Goal: Information Seeking & Learning: Compare options

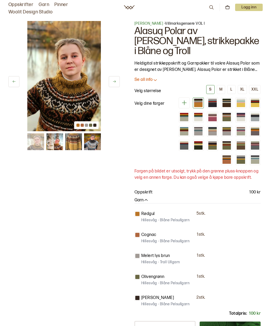
click at [91, 143] on img at bounding box center [92, 141] width 17 height 17
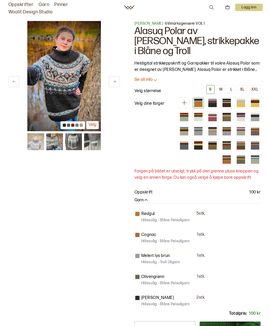
click at [77, 143] on img at bounding box center [73, 141] width 17 height 17
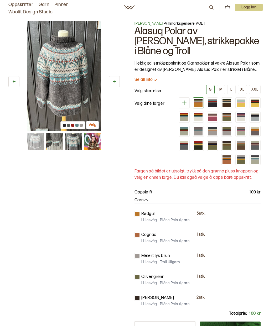
click at [91, 144] on img at bounding box center [92, 141] width 17 height 17
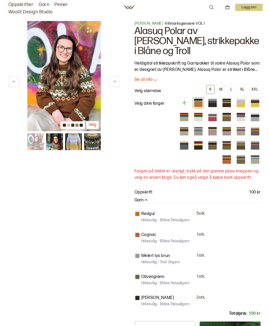
click at [93, 144] on img at bounding box center [92, 141] width 17 height 17
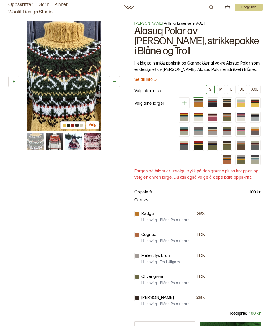
click at [92, 143] on img at bounding box center [92, 141] width 17 height 17
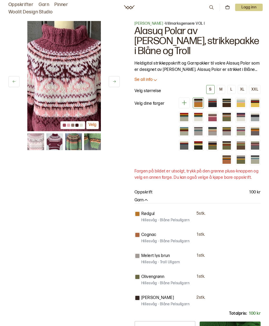
click at [194, 102] on div at bounding box center [198, 102] width 8 height 1
click at [222, 104] on div at bounding box center [226, 105] width 8 height 4
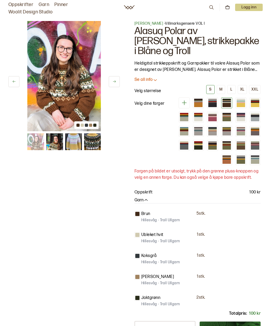
click at [194, 103] on div at bounding box center [198, 105] width 8 height 4
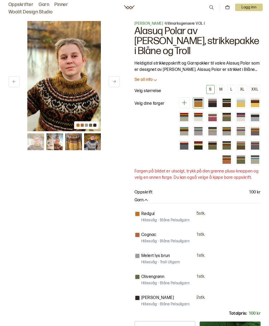
click at [222, 119] on div at bounding box center [226, 119] width 8 height 4
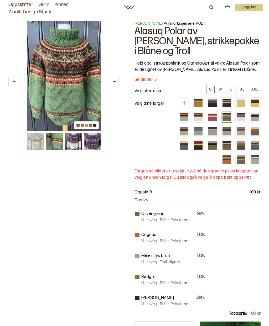
click at [240, 159] on div at bounding box center [241, 159] width 8 height 1
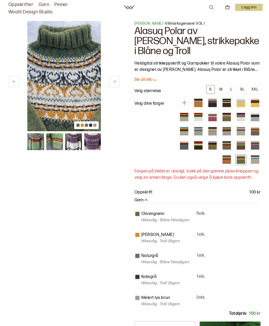
click at [217, 145] on div at bounding box center [212, 147] width 8 height 4
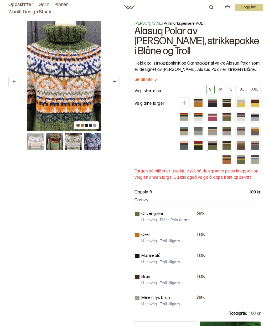
click at [237, 145] on div at bounding box center [241, 147] width 8 height 4
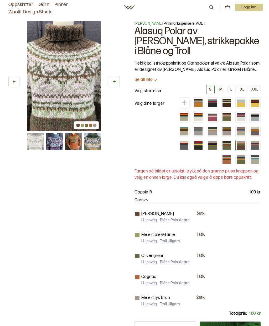
click at [93, 146] on img at bounding box center [92, 141] width 17 height 17
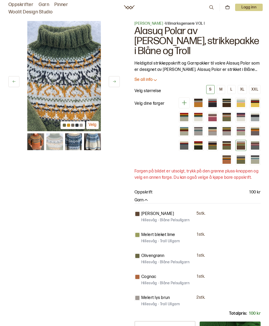
click at [222, 145] on div at bounding box center [226, 147] width 8 height 4
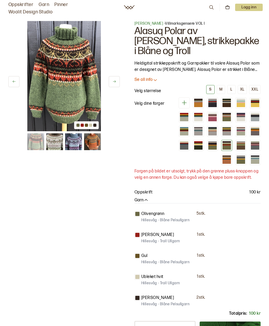
click at [222, 133] on div at bounding box center [226, 133] width 8 height 4
